Goal: Navigation & Orientation: Find specific page/section

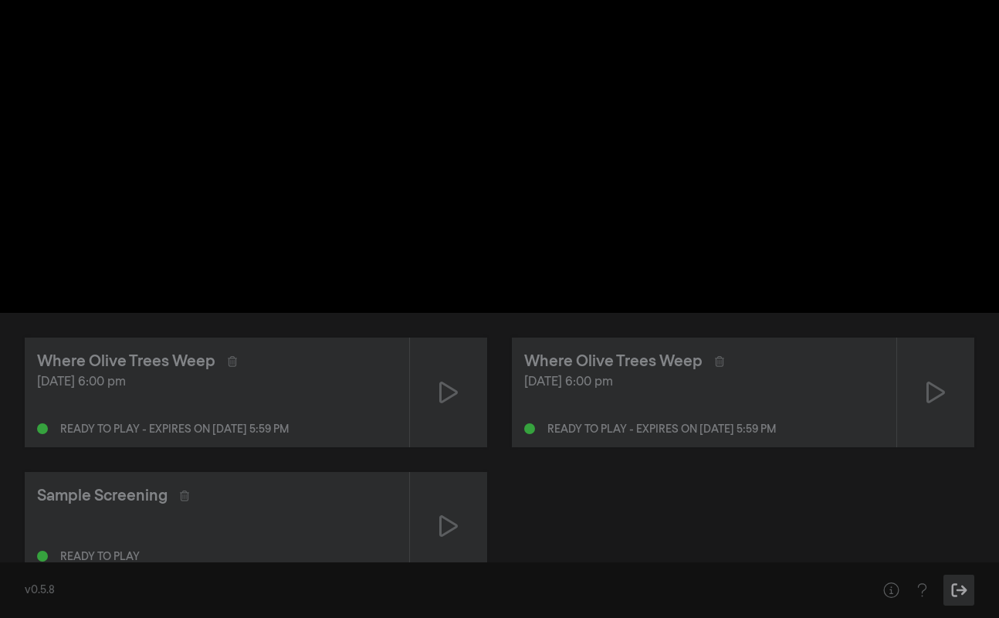
click at [956, 594] on icon "Sign Out" at bounding box center [959, 589] width 19 height 15
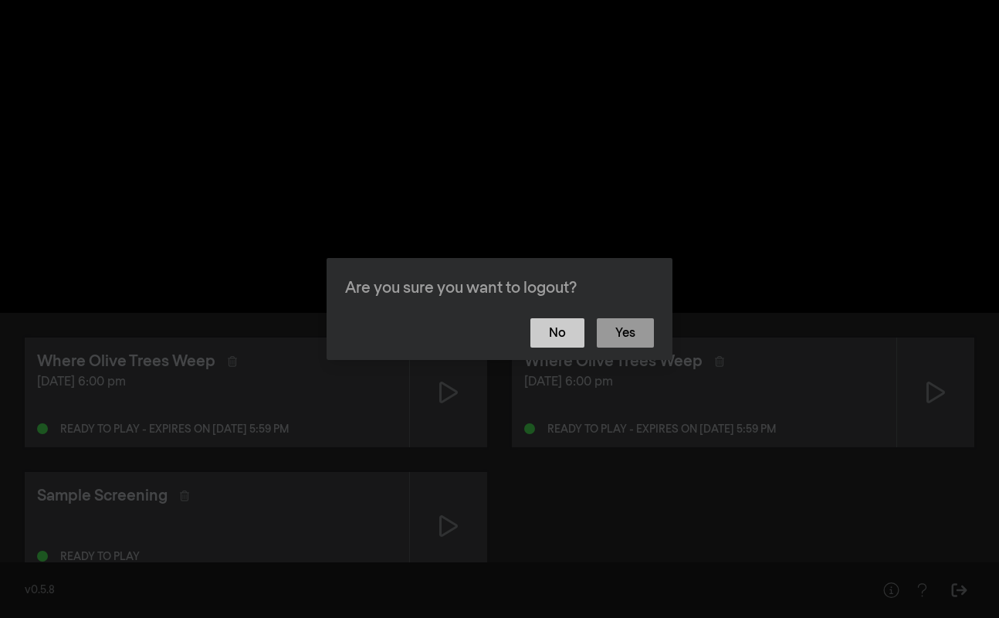
click at [557, 333] on button "No" at bounding box center [558, 332] width 54 height 29
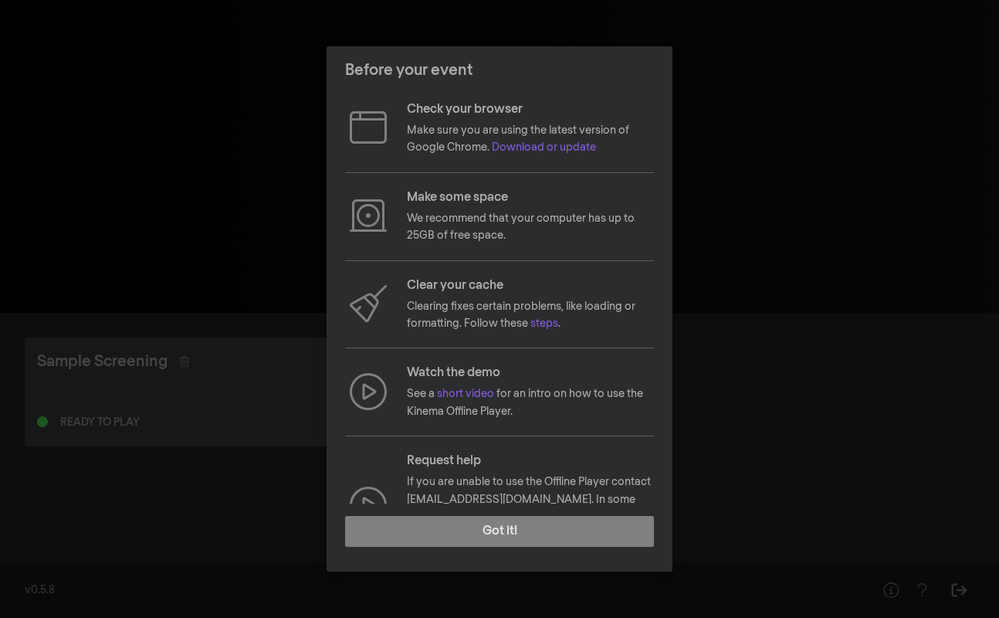
click at [219, 509] on div "Before your event Check your browser Make sure you are using the latest version…" at bounding box center [499, 309] width 999 height 618
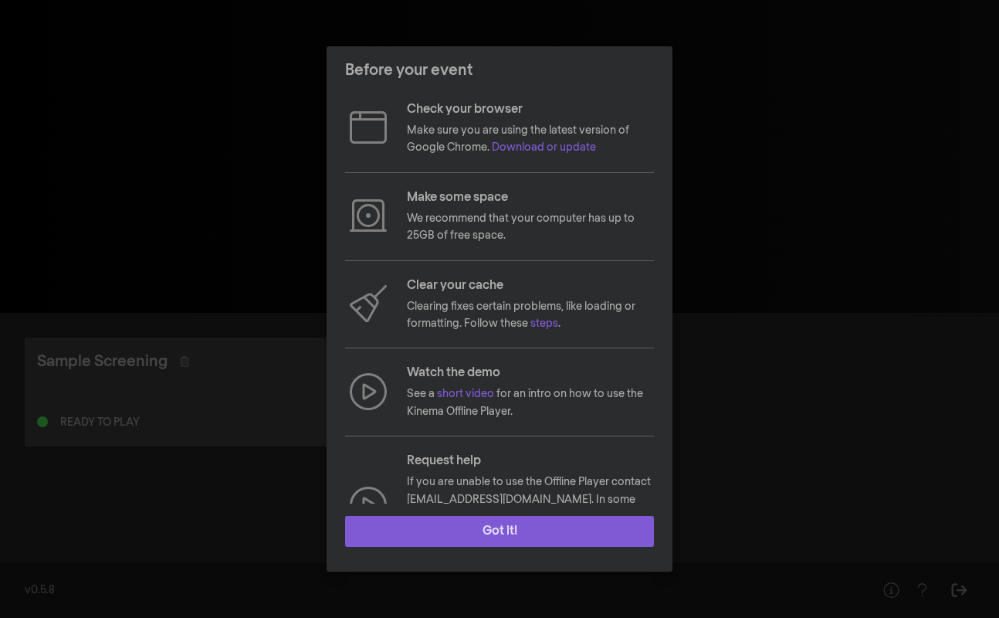
click at [382, 535] on button "Got it!" at bounding box center [499, 531] width 309 height 31
